Goal: Book appointment/travel/reservation

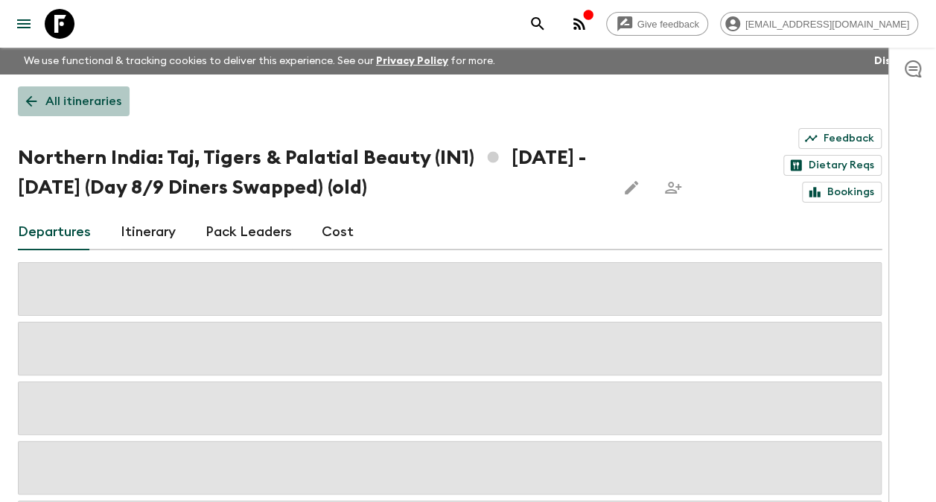
click at [79, 98] on p "All itineraries" at bounding box center [83, 101] width 76 height 18
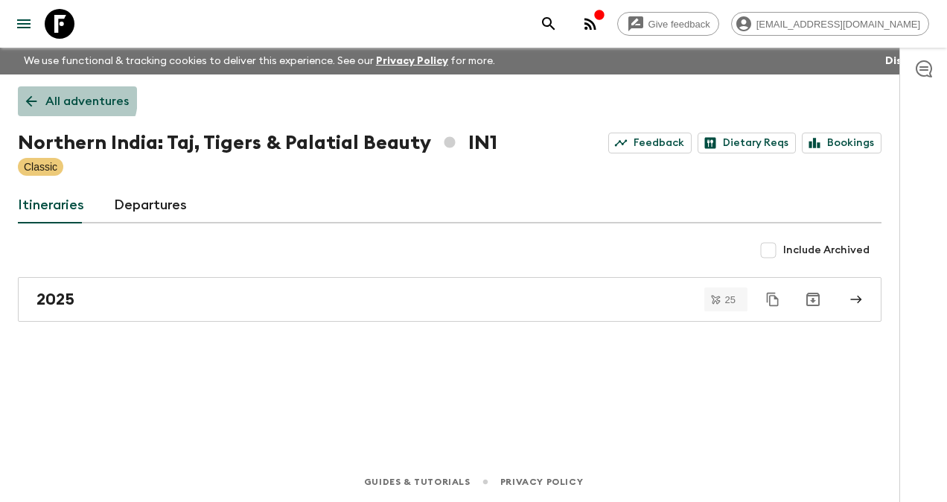
click at [69, 98] on p "All adventures" at bounding box center [86, 101] width 83 height 18
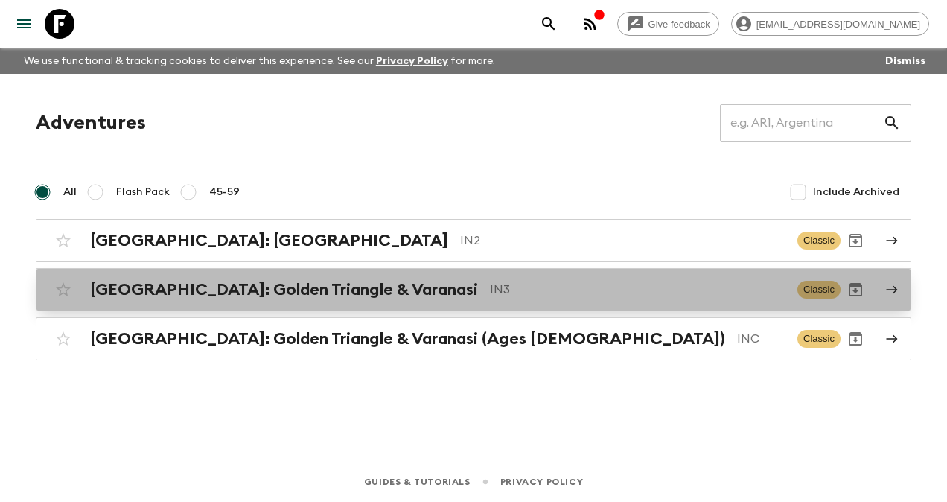
click at [230, 287] on h2 "[GEOGRAPHIC_DATA]: Golden Triangle & Varanasi" at bounding box center [284, 289] width 388 height 19
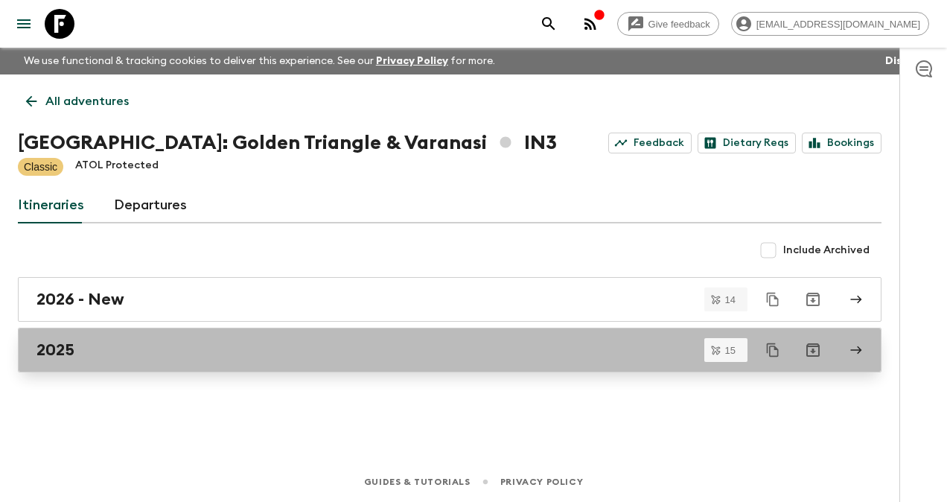
click at [75, 343] on div "2025" at bounding box center [435, 349] width 798 height 19
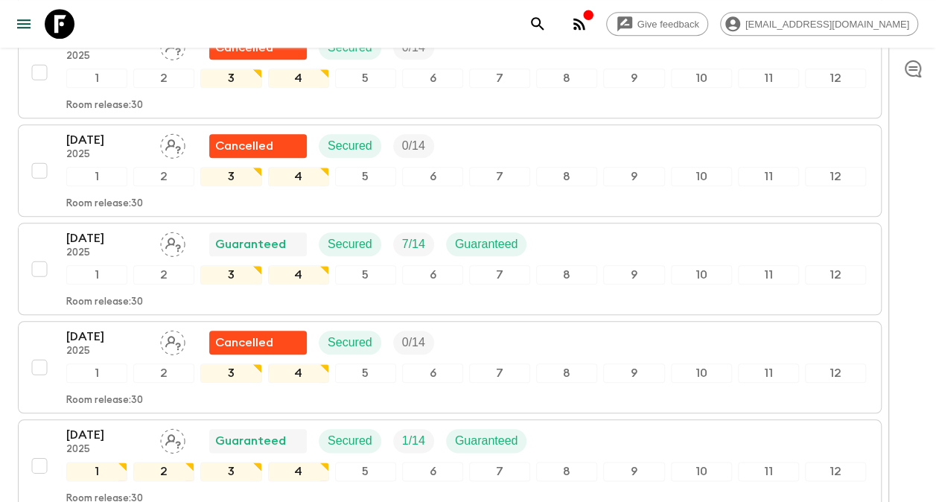
scroll to position [622, 0]
